Goal: Information Seeking & Learning: Learn about a topic

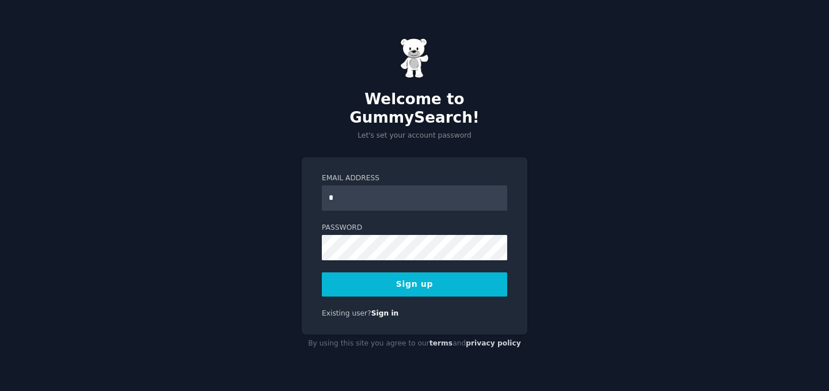
type input "**********"
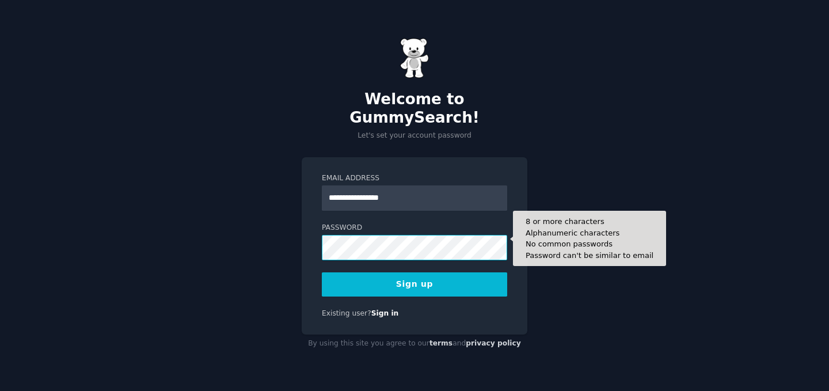
click at [322, 272] on button "Sign up" at bounding box center [414, 284] width 185 height 24
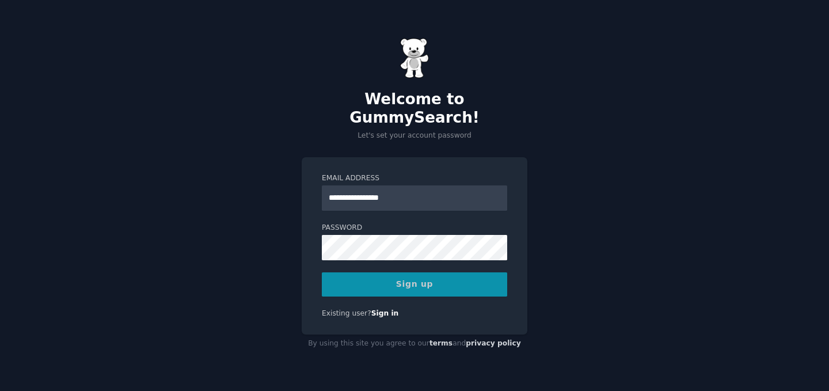
click at [368, 272] on div "Sign up" at bounding box center [414, 284] width 185 height 24
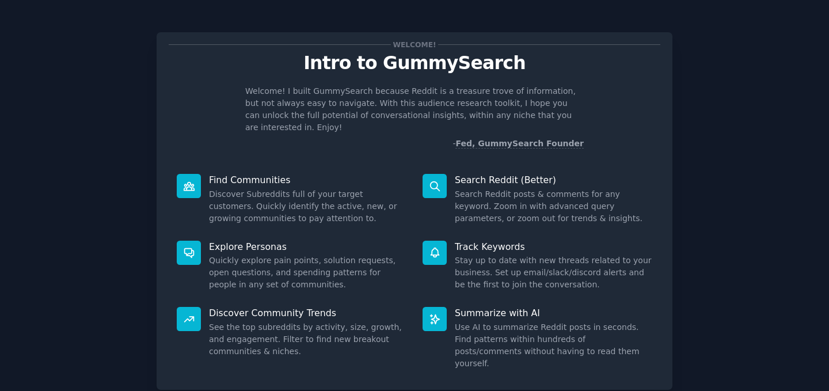
scroll to position [59, 0]
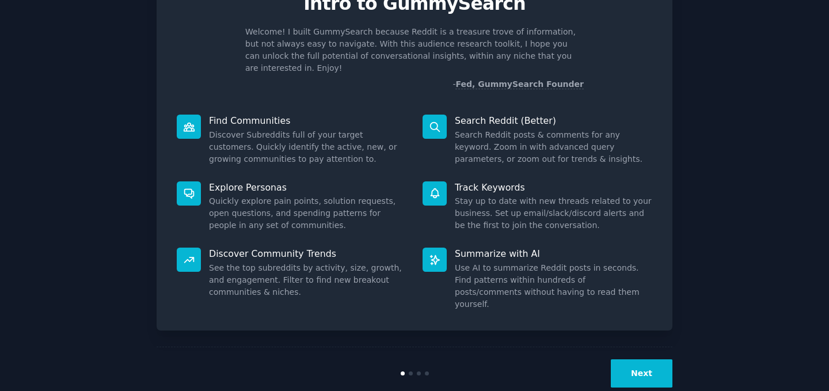
click at [648, 359] on button "Next" at bounding box center [642, 373] width 62 height 28
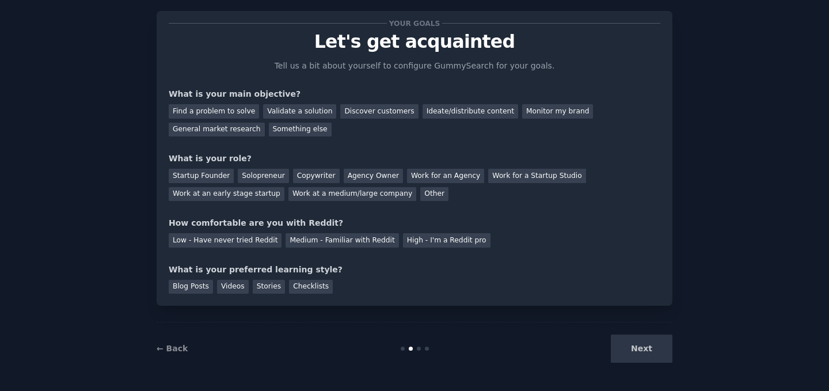
click at [612, 345] on div "Next" at bounding box center [586, 348] width 172 height 28
click at [639, 349] on div "Next" at bounding box center [586, 348] width 172 height 28
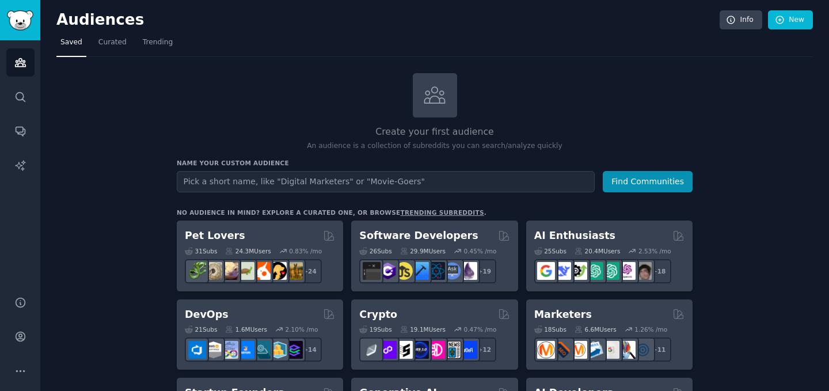
click at [227, 177] on input "text" at bounding box center [386, 181] width 418 height 21
type input "r"
click at [22, 97] on icon "Sidebar" at bounding box center [20, 96] width 9 height 9
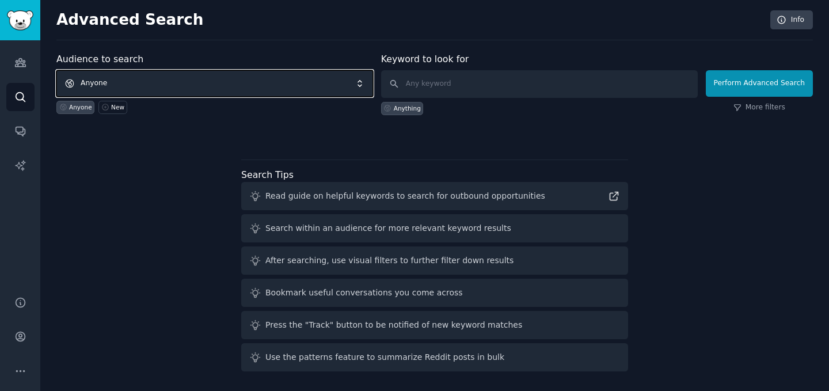
click at [131, 79] on span "Anyone" at bounding box center [214, 83] width 317 height 26
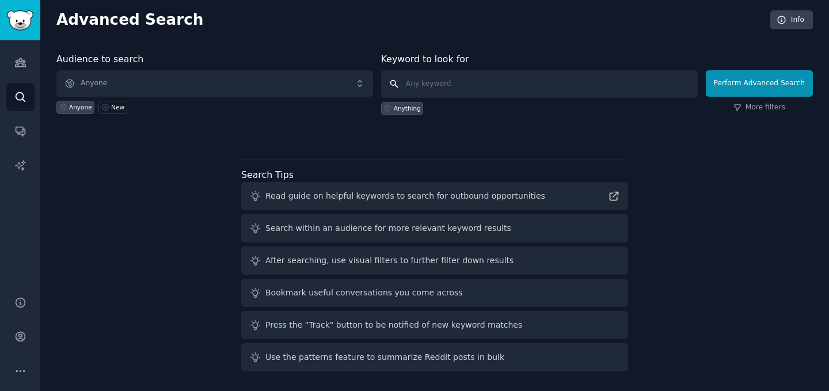
click at [435, 79] on input "text" at bounding box center [539, 84] width 317 height 28
type input "real estate in [GEOGRAPHIC_DATA]"
click button "Perform Advanced Search" at bounding box center [759, 83] width 107 height 26
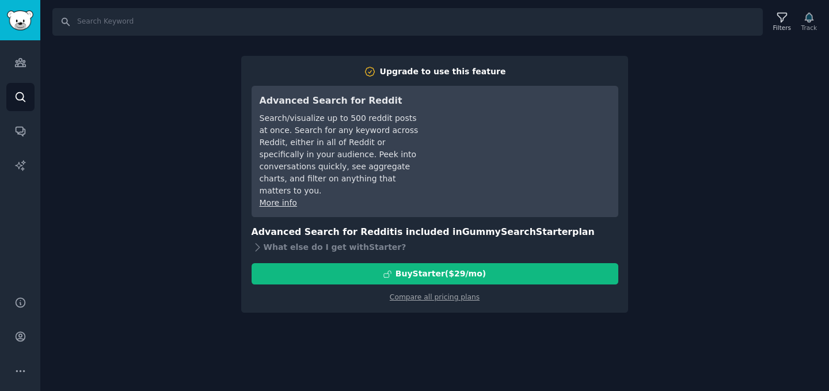
click at [670, 93] on div "Search Filters Track Upgrade to use this feature Advanced Search for Reddit Sea…" at bounding box center [434, 195] width 789 height 391
